Goal: Complete application form

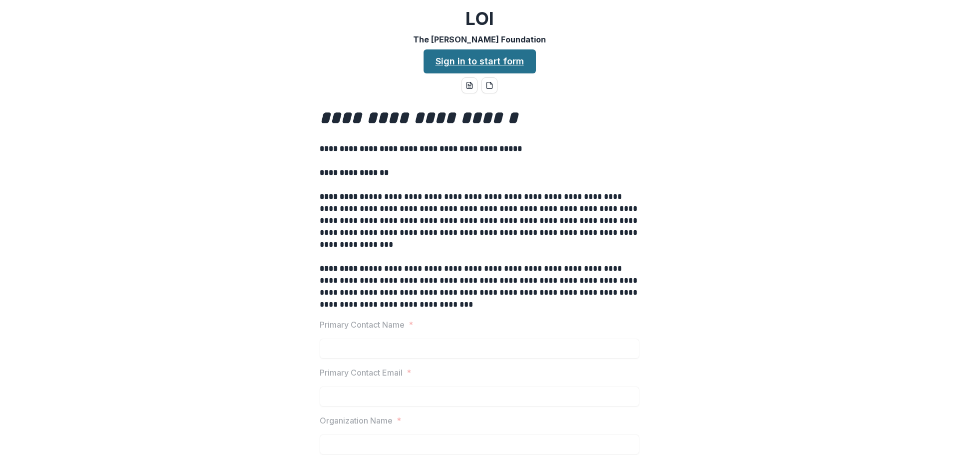
click at [487, 56] on link "Sign in to start form" at bounding box center [480, 61] width 112 height 24
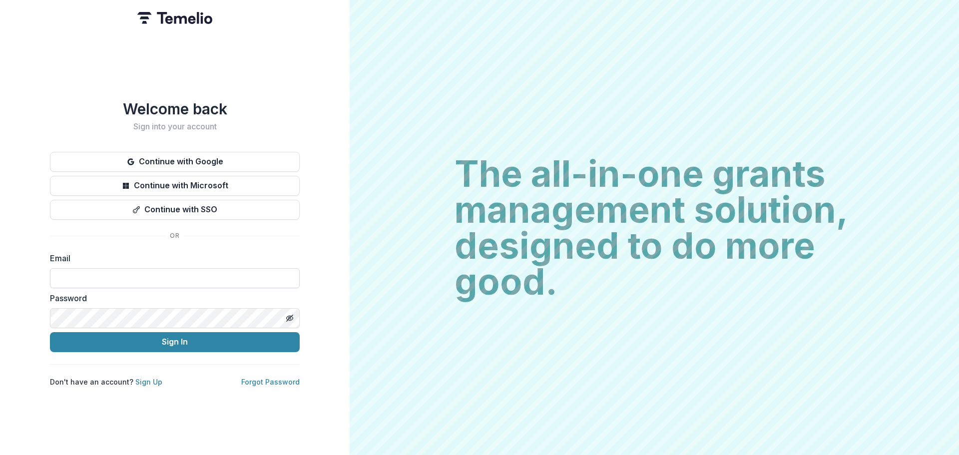
click at [115, 274] on input at bounding box center [175, 278] width 250 height 20
click at [185, 274] on input at bounding box center [175, 278] width 250 height 20
type input "*"
type input "**********"
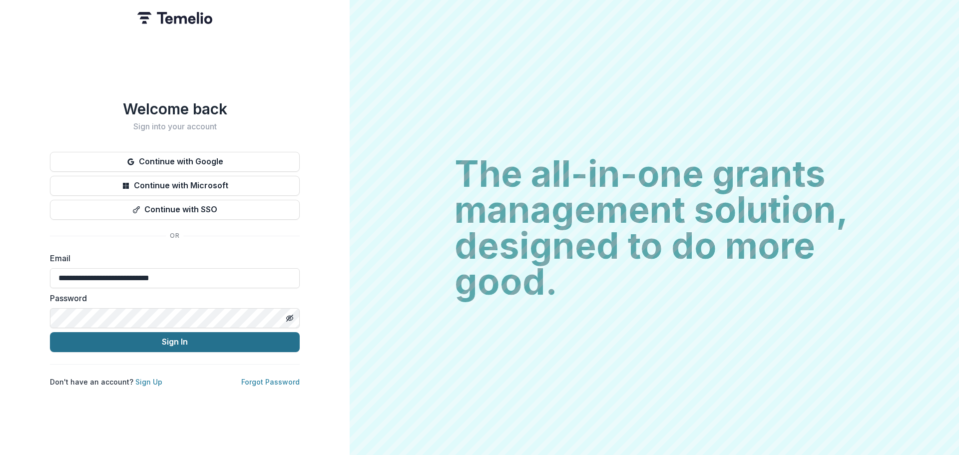
click at [177, 337] on button "Sign In" at bounding box center [175, 342] width 250 height 20
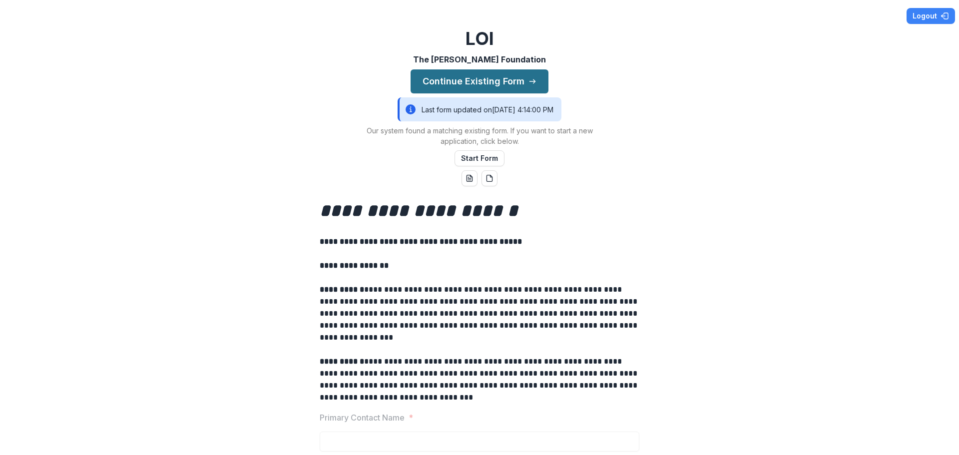
click at [497, 80] on button "Continue Existing Form" at bounding box center [480, 81] width 138 height 24
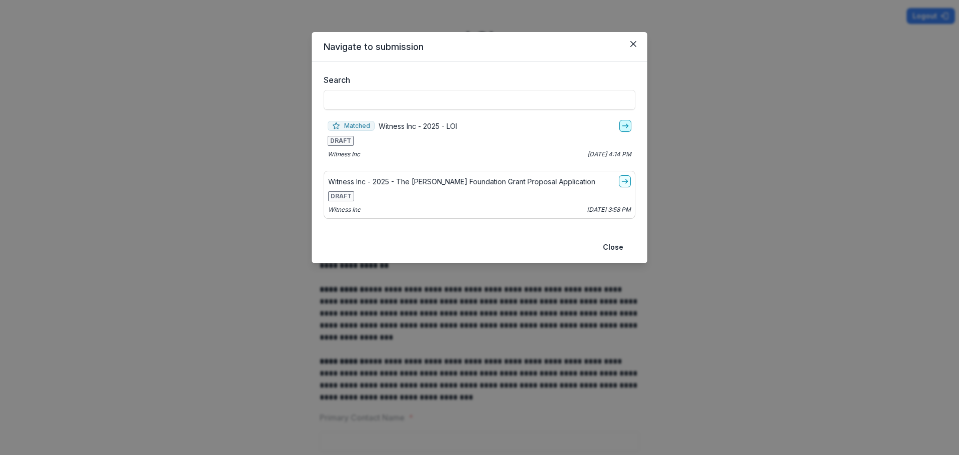
click at [628, 126] on line "go-to" at bounding box center [625, 126] width 5 height 0
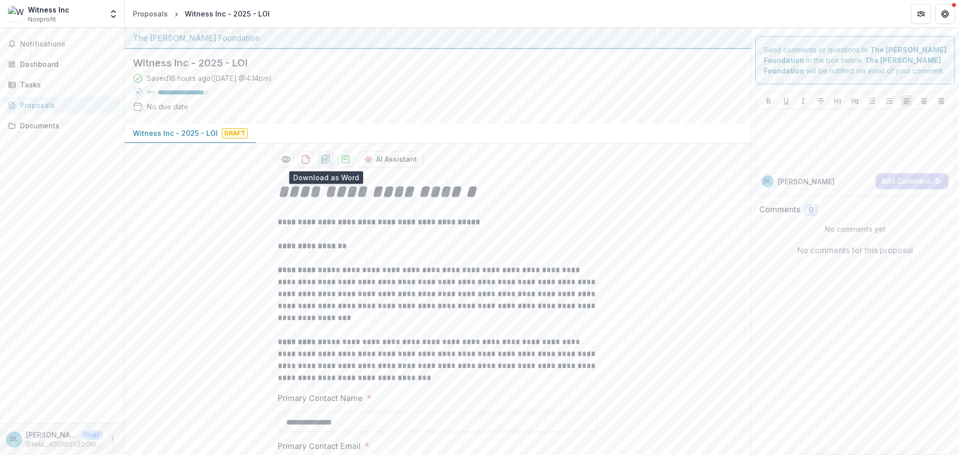
click at [327, 161] on icon "download-proposal" at bounding box center [326, 159] width 10 height 10
